Goal: Communication & Community: Answer question/provide support

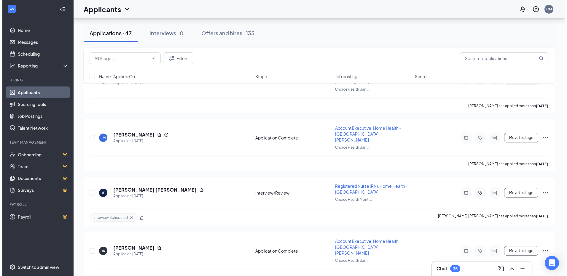
scroll to position [563, 0]
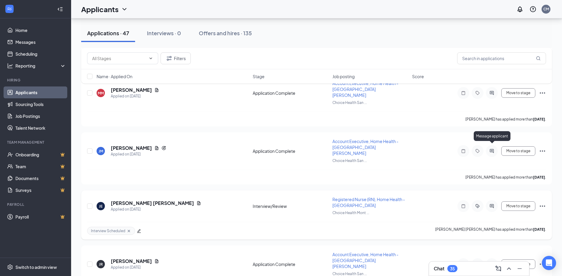
click at [491, 204] on icon "ActiveChat" at bounding box center [491, 206] width 7 height 5
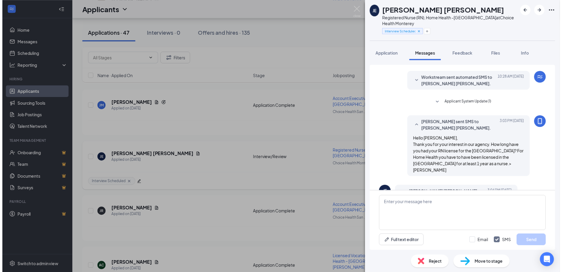
scroll to position [313, 0]
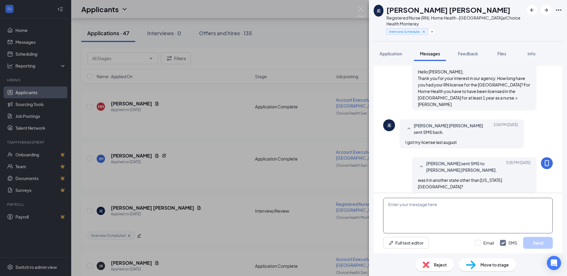
click at [428, 218] on textarea at bounding box center [467, 216] width 169 height 36
click at [416, 214] on textarea at bounding box center [467, 216] width 169 height 36
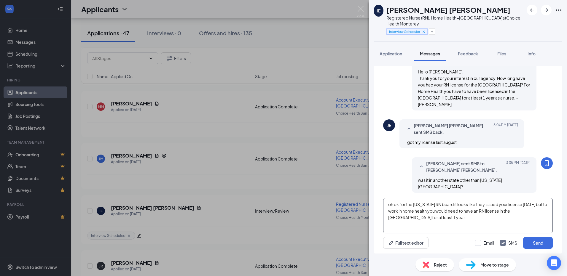
click at [416, 214] on textarea "oh ok for the [US_STATE] RN board it looks like they issued your license [DATE]…" at bounding box center [467, 216] width 169 height 36
drag, startPoint x: 416, startPoint y: 214, endPoint x: 335, endPoint y: 210, distance: 81.5
click at [433, 236] on div "oh ok for the [US_STATE] RN board it looks like they issued your license [DATE]…" at bounding box center [467, 223] width 188 height 60
type textarea "oh ok for the [US_STATE] RN board it looks like they issued your license [DATE]…"
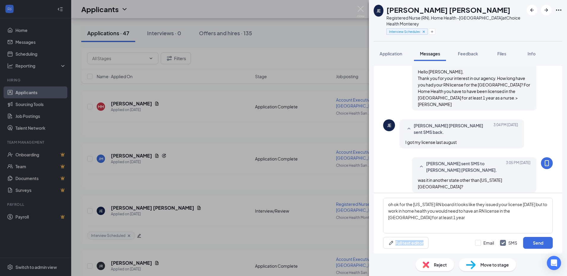
click at [207, 246] on div "JE [PERSON_NAME] [PERSON_NAME] Registered Nurse (RN), Home Health -Monterey at …" at bounding box center [283, 138] width 567 height 276
click at [167, 261] on div "JE [PERSON_NAME] [PERSON_NAME] Registered Nurse (RN), Home Health -Monterey at …" at bounding box center [283, 138] width 567 height 276
